Goal: Find specific page/section: Find specific page/section

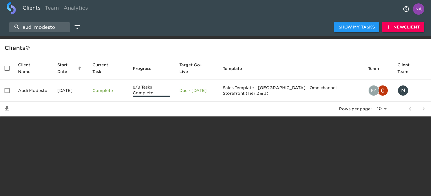
select select "10"
click at [38, 27] on input "audi modesto" at bounding box center [39, 27] width 61 height 10
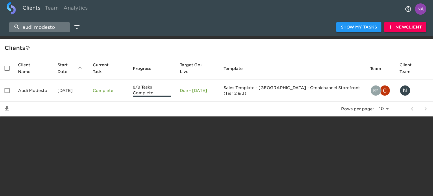
click at [38, 27] on input "audi modesto" at bounding box center [39, 27] width 61 height 10
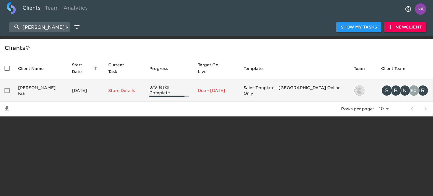
type input "[PERSON_NAME] kia"
click at [38, 84] on td "[PERSON_NAME] Kia" at bounding box center [41, 91] width 54 height 22
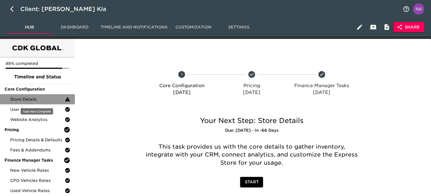
click at [30, 102] on div "Store Details" at bounding box center [37, 99] width 75 height 10
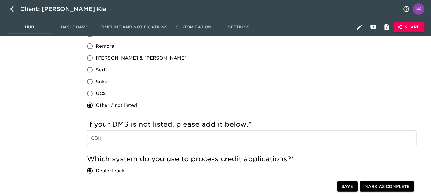
scroll to position [555, 0]
